Goal: Find specific page/section: Find specific page/section

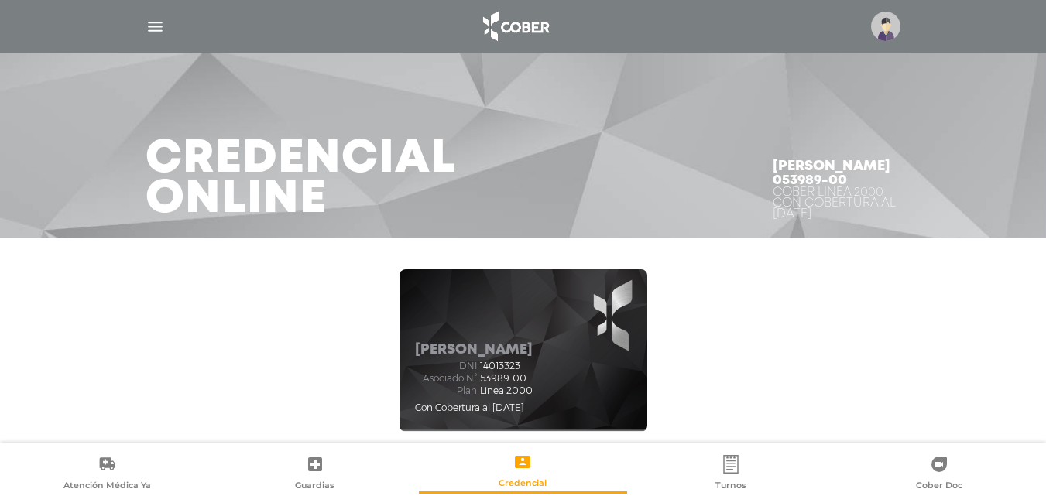
click at [149, 28] on img "button" at bounding box center [155, 26] width 19 height 19
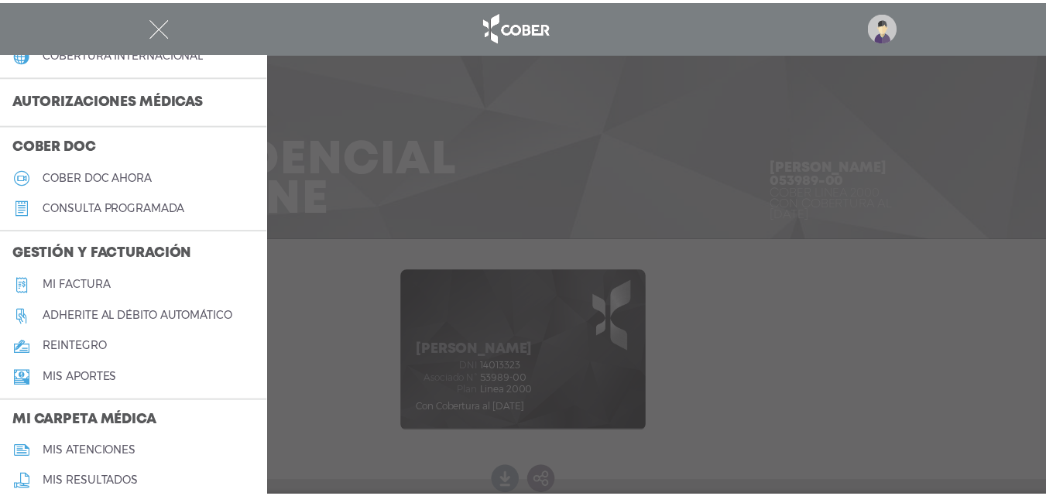
scroll to position [387, 0]
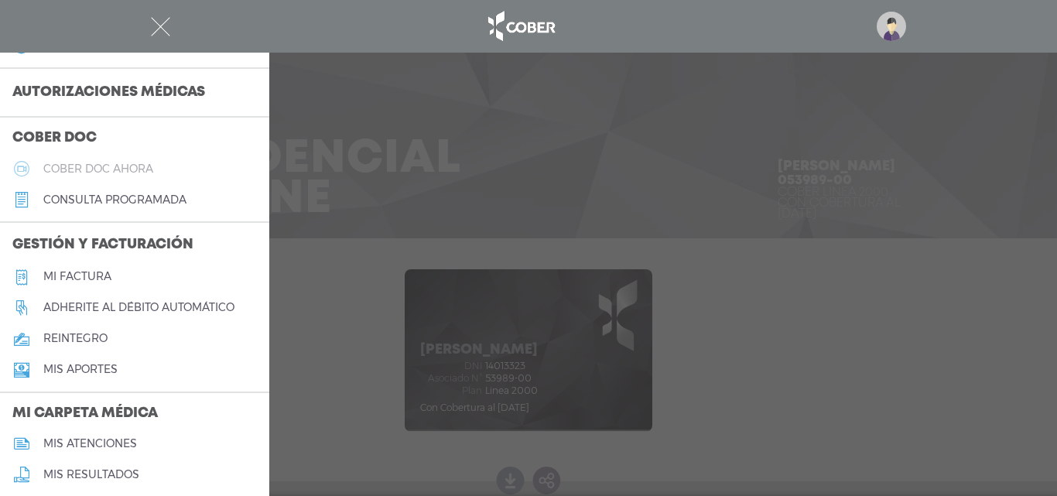
click at [120, 169] on h5 "Cober doc ahora" at bounding box center [98, 169] width 110 height 13
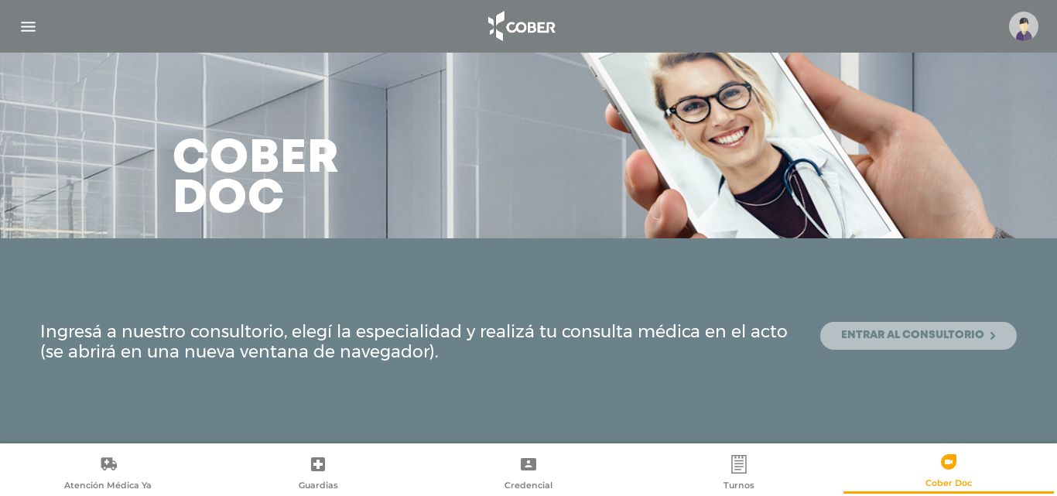
click at [848, 344] on link "Entrar al consultorio" at bounding box center [919, 336] width 197 height 28
